Goal: Transaction & Acquisition: Purchase product/service

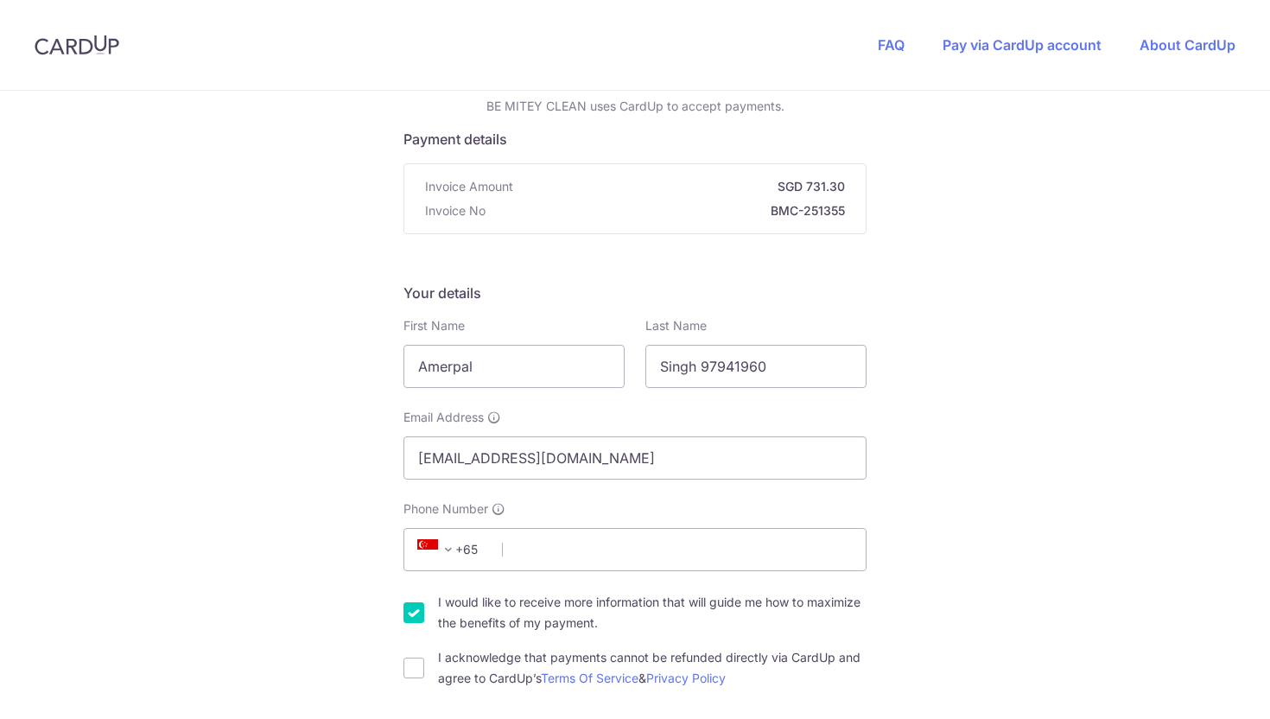
scroll to position [251, 0]
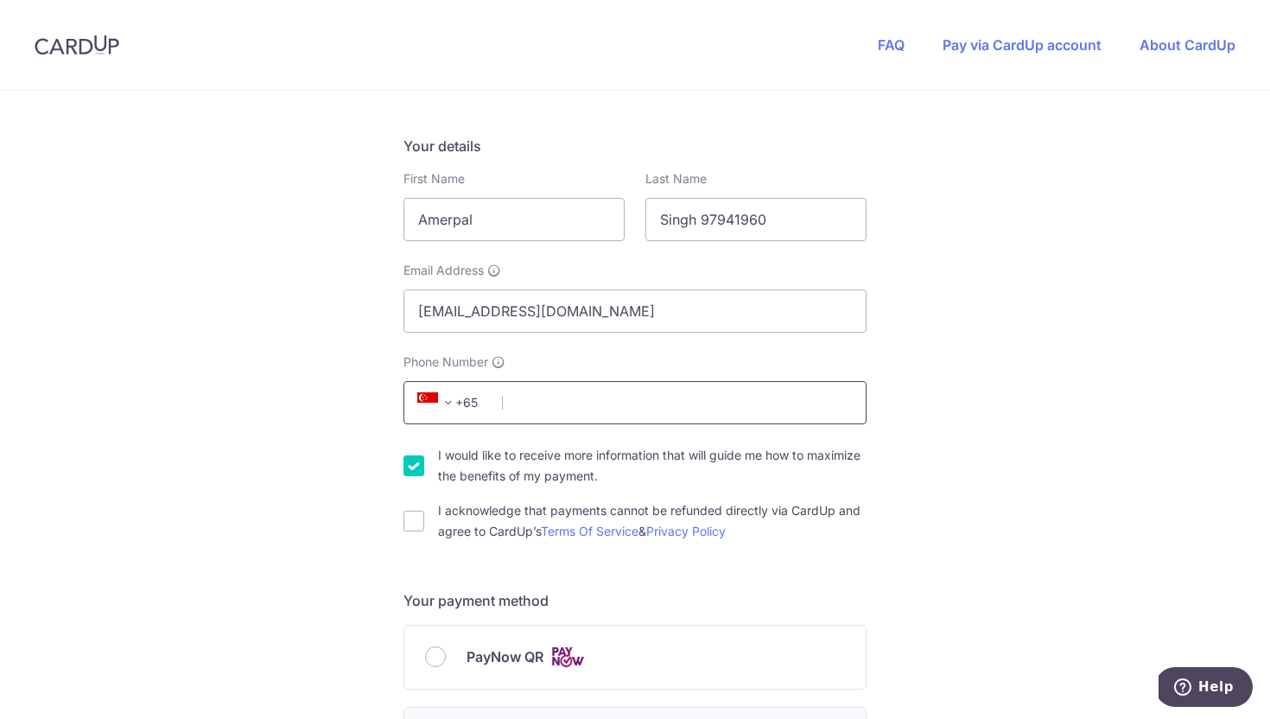
click at [609, 399] on input "Phone Number" at bounding box center [634, 402] width 463 height 43
type input "97941960"
click at [413, 523] on input "I acknowledge that payments cannot be refunded directly via CardUp and agree to…" at bounding box center [413, 521] width 21 height 21
checkbox input "true"
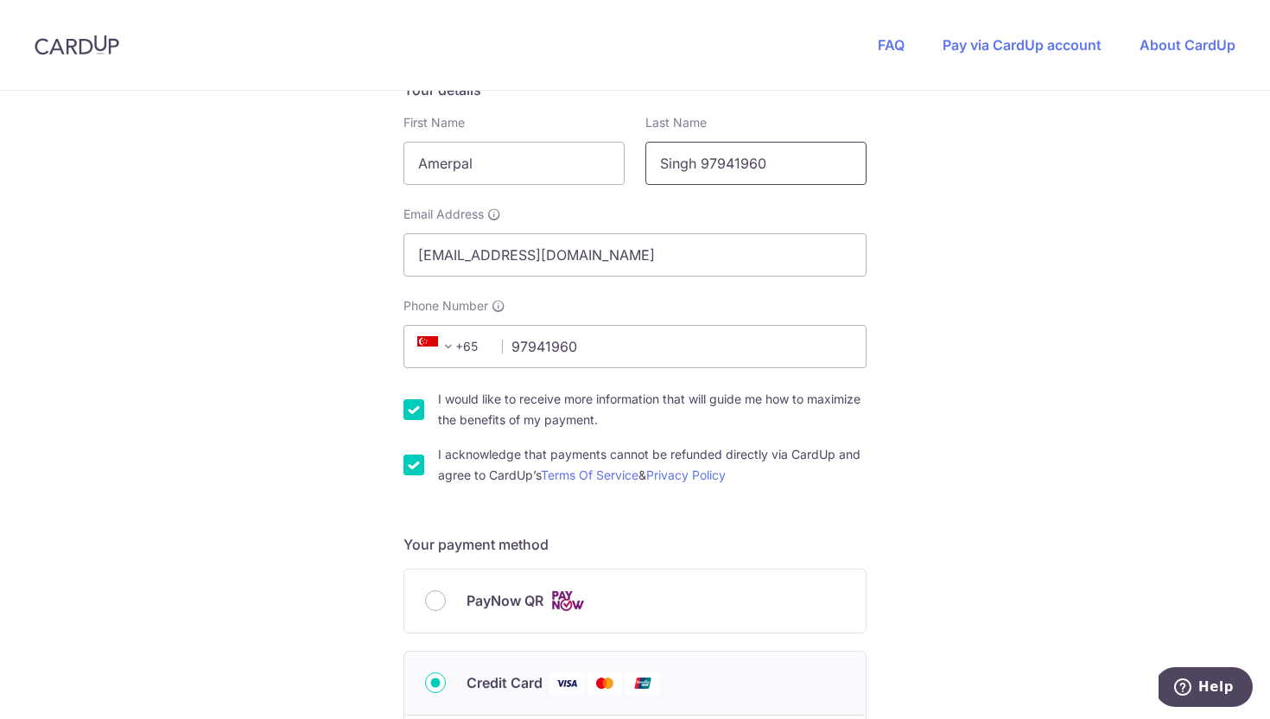
click at [779, 168] on input "Singh 97941960" at bounding box center [755, 163] width 221 height 43
drag, startPoint x: 790, startPoint y: 168, endPoint x: 695, endPoint y: 167, distance: 95.9
click at [695, 167] on input "Singh 97941960" at bounding box center [755, 163] width 221 height 43
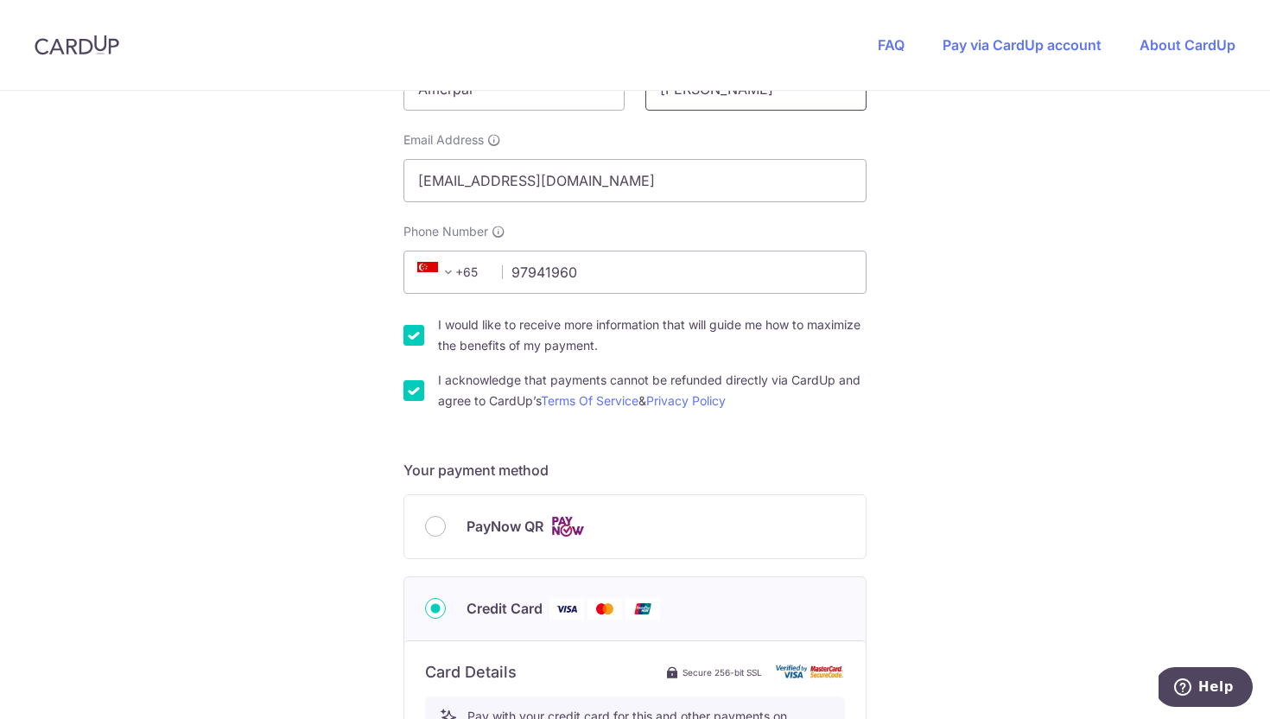
scroll to position [411, 0]
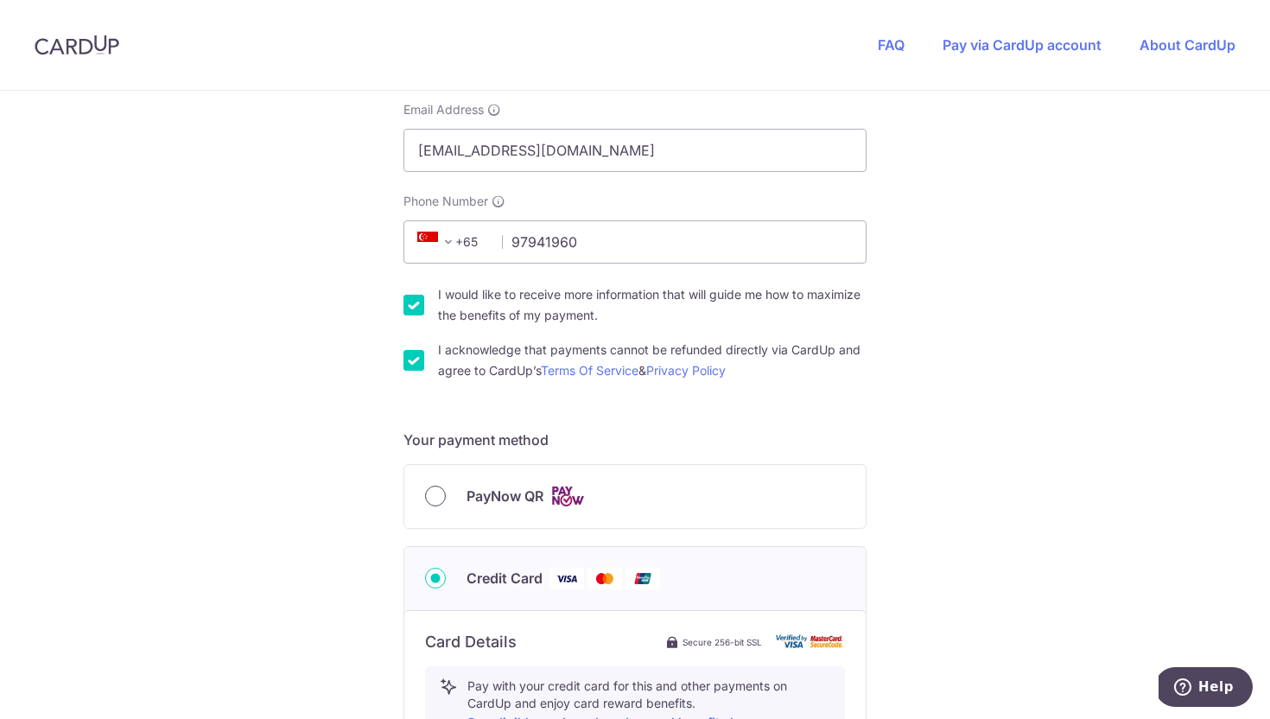
type input "[PERSON_NAME]"
click at [429, 499] on input "PayNow QR" at bounding box center [435, 496] width 21 height 21
radio input "true"
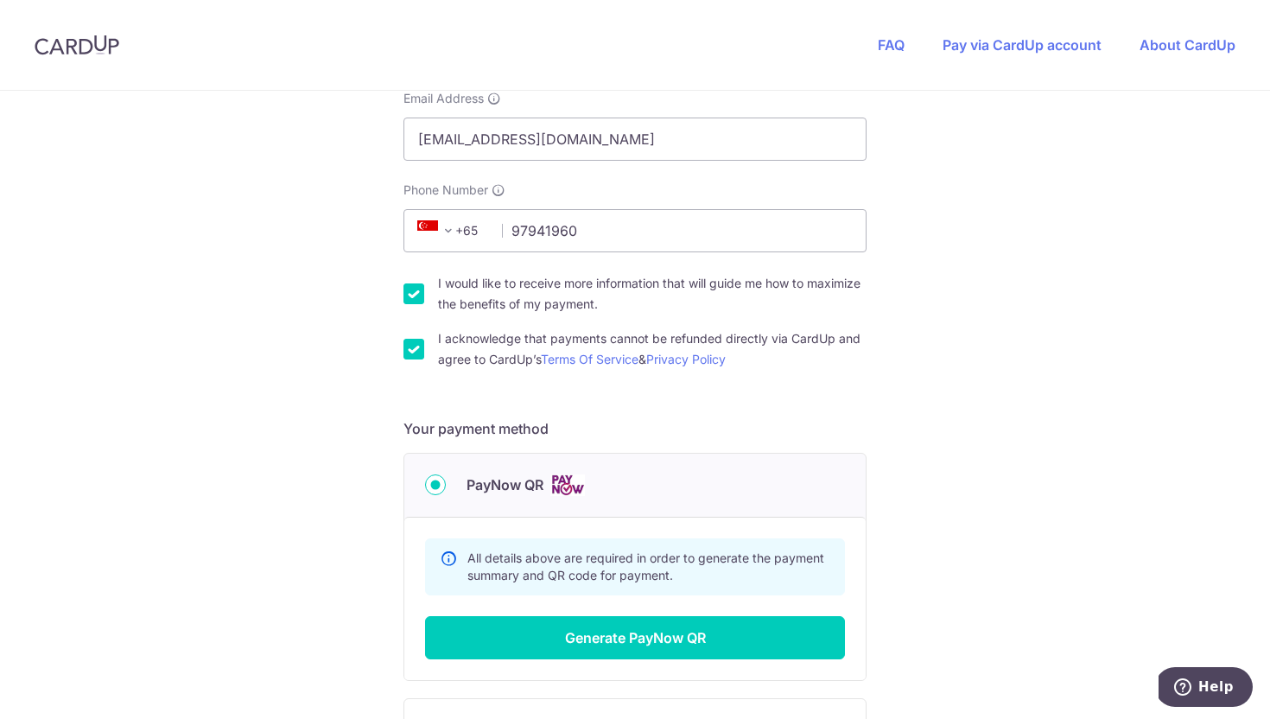
scroll to position [588, 0]
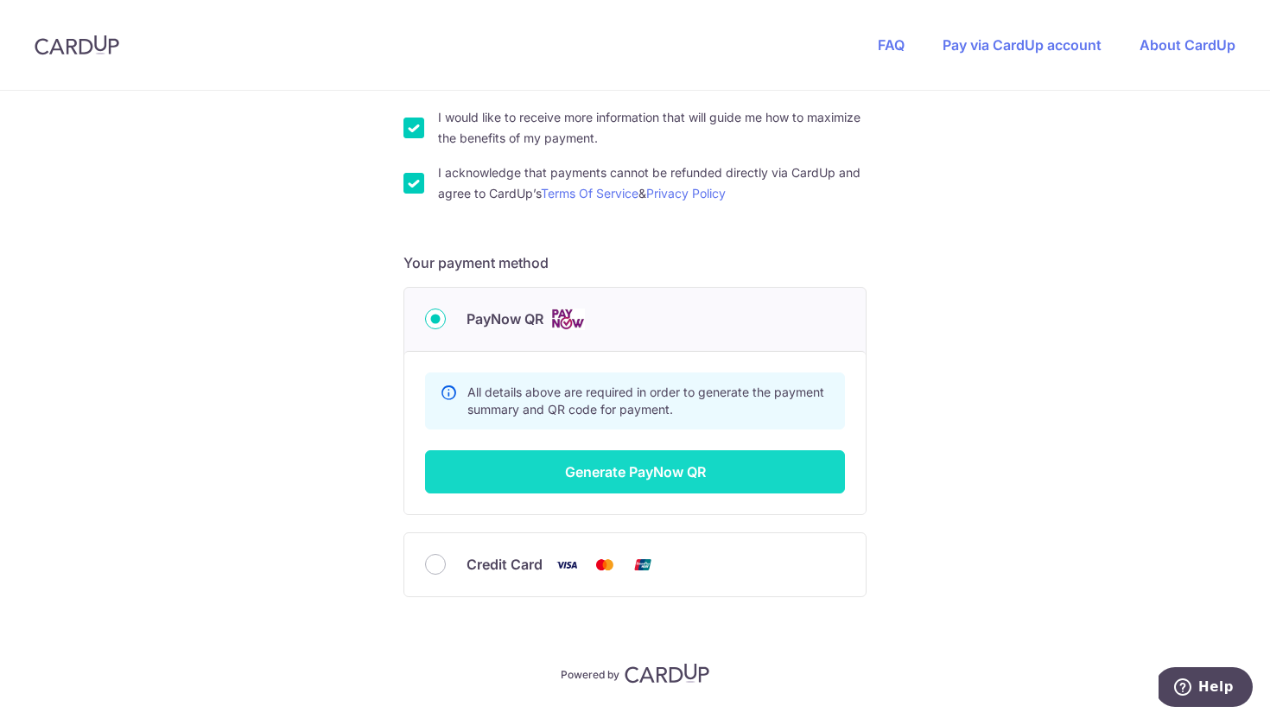
click at [672, 463] on button "Generate PayNow QR" at bounding box center [635, 471] width 420 height 43
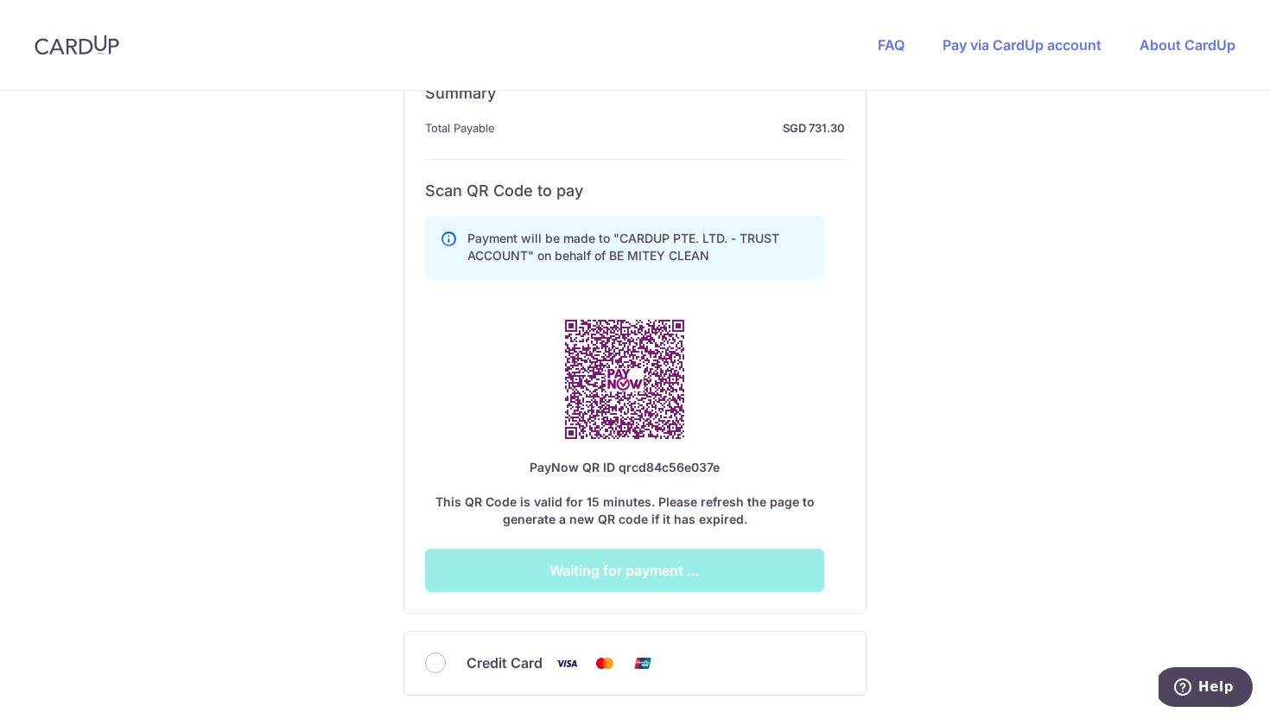
scroll to position [897, 0]
